Goal: Task Accomplishment & Management: Manage account settings

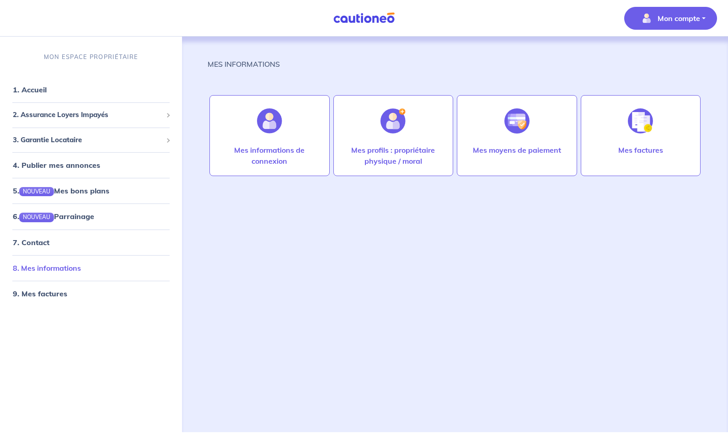
click at [62, 271] on link "8. Mes informations" at bounding box center [47, 267] width 68 height 9
click at [40, 89] on link "1. Accueil" at bounding box center [29, 89] width 33 height 9
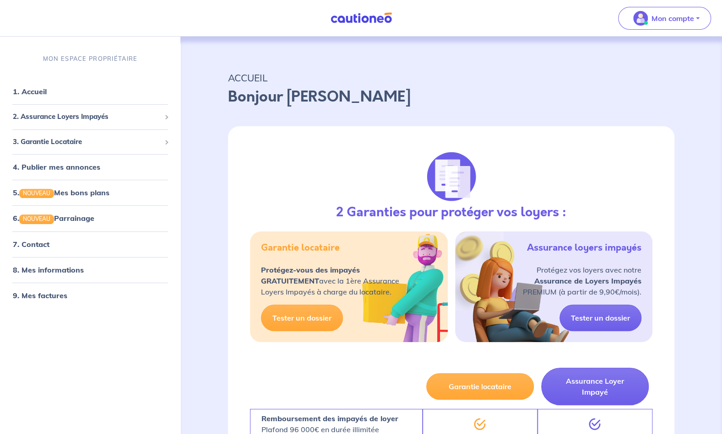
click at [76, 58] on p "MON ESPACE PROPRIÉTAIRE" at bounding box center [90, 58] width 94 height 9
click at [698, 14] on button "Mon compte" at bounding box center [664, 18] width 93 height 23
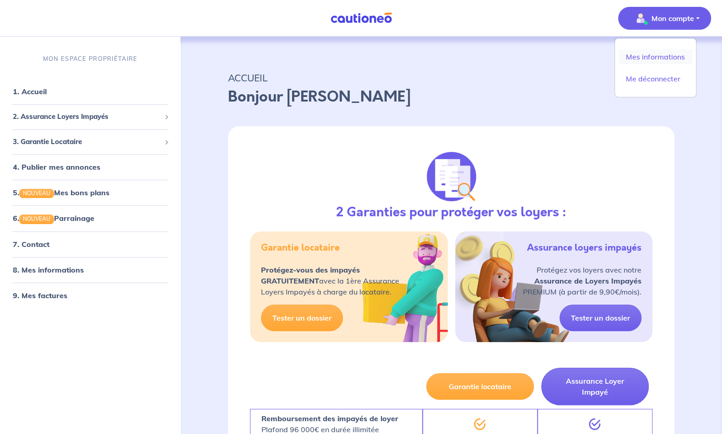
click at [650, 59] on link "Mes informations" at bounding box center [655, 56] width 74 height 15
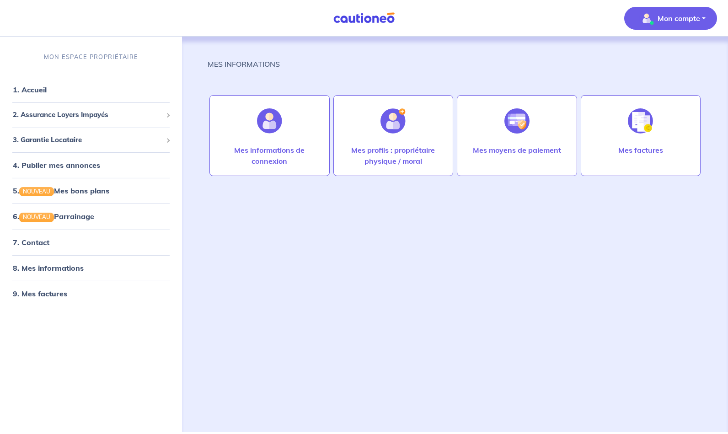
drag, startPoint x: 377, startPoint y: 87, endPoint x: 381, endPoint y: 69, distance: 18.8
click at [381, 69] on div "MES INFORMATIONS Mes informations de connexion Mes profils : propriétaire physi…" at bounding box center [455, 224] width 495 height 374
click at [32, 241] on link "7. Contact" at bounding box center [31, 241] width 36 height 9
click at [38, 89] on link "1. Accueil" at bounding box center [29, 89] width 33 height 9
